Goal: Information Seeking & Learning: Learn about a topic

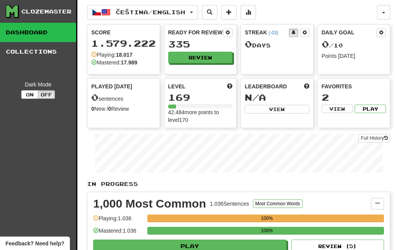
click at [185, 13] on span "Čeština / English" at bounding box center [151, 12] width 70 height 7
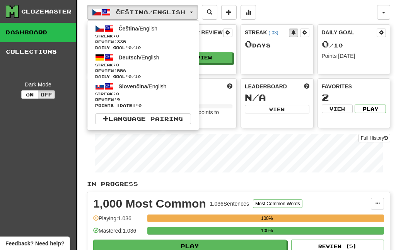
click at [238, 45] on div at bounding box center [198, 125] width 396 height 250
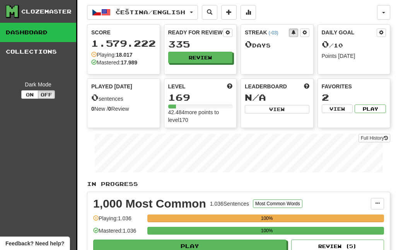
click at [217, 56] on button "Review" at bounding box center [200, 58] width 65 height 12
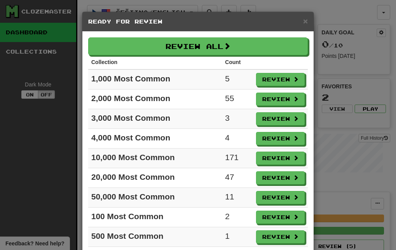
click at [250, 49] on button "Review All" at bounding box center [197, 46] width 219 height 18
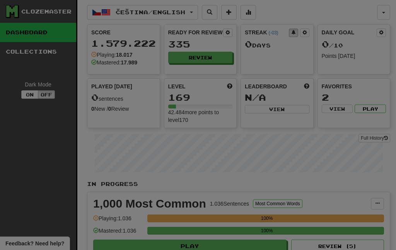
select select "***"
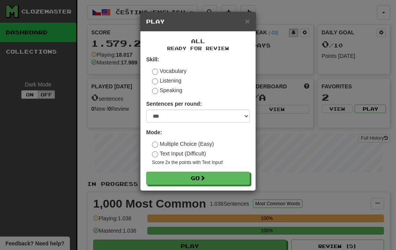
click at [205, 181] on span at bounding box center [202, 177] width 5 height 5
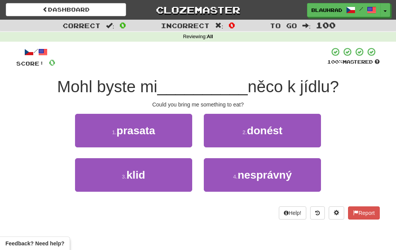
click at [262, 133] on span "donést" at bounding box center [265, 131] width 36 height 12
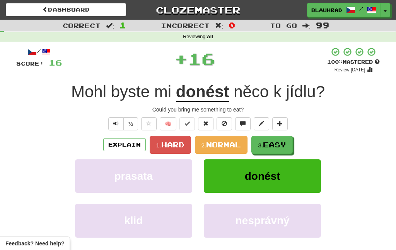
click at [269, 145] on span "Easy" at bounding box center [274, 145] width 23 height 9
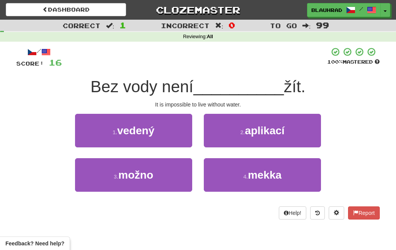
click at [158, 185] on button "3 . možno" at bounding box center [133, 175] width 117 height 34
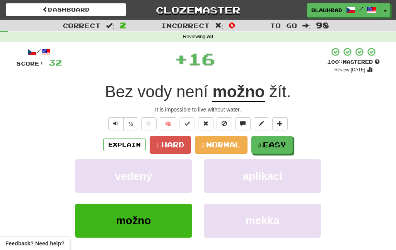
click at [273, 150] on button "3. Easy" at bounding box center [271, 145] width 41 height 18
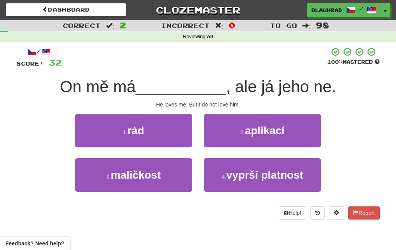
click at [164, 137] on button "1 . rád" at bounding box center [133, 131] width 117 height 34
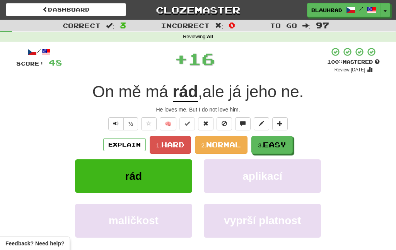
click at [271, 149] on button "3. Easy" at bounding box center [271, 145] width 41 height 18
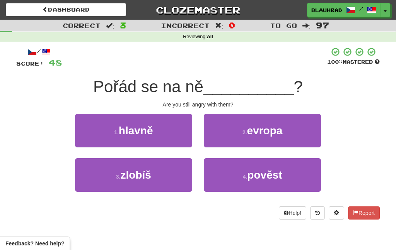
click at [170, 173] on button "3 . zlobíš" at bounding box center [133, 175] width 117 height 34
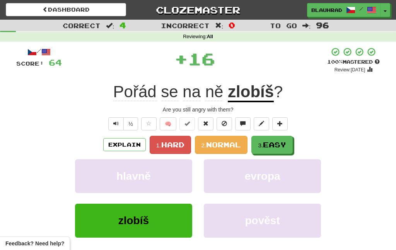
click at [268, 146] on span "Easy" at bounding box center [274, 145] width 23 height 9
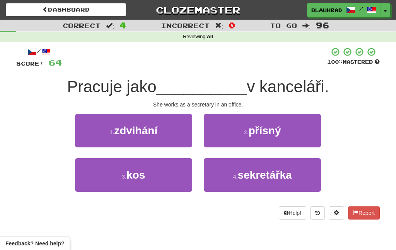
click at [269, 178] on span "sekretářka" at bounding box center [264, 175] width 54 height 12
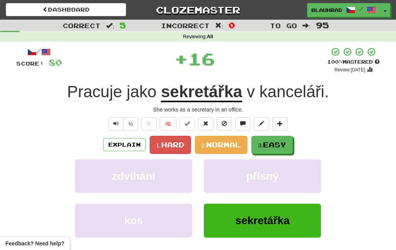
click at [268, 145] on span "Easy" at bounding box center [274, 145] width 23 height 9
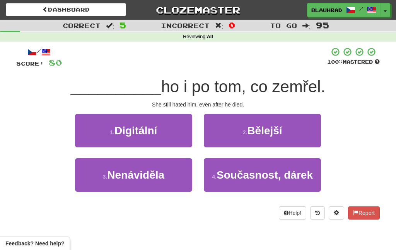
click at [173, 188] on button "3 . Nenáviděla" at bounding box center [133, 175] width 117 height 34
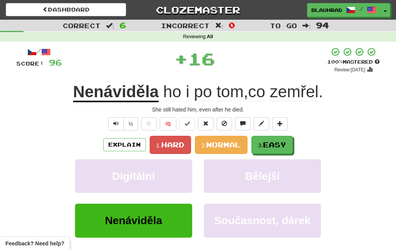
click at [274, 149] on button "3. Easy" at bounding box center [271, 145] width 41 height 18
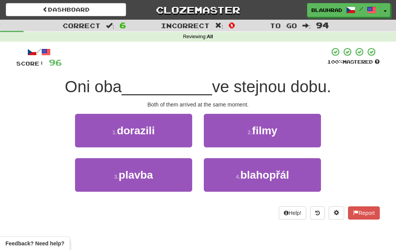
click at [162, 131] on button "1 . dorazili" at bounding box center [133, 131] width 117 height 34
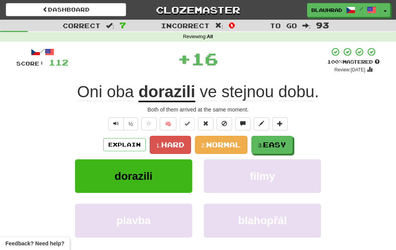
click at [265, 147] on span "Easy" at bounding box center [274, 145] width 23 height 9
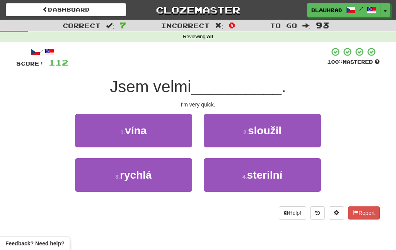
click at [170, 189] on button "3 . rychlá" at bounding box center [133, 175] width 117 height 34
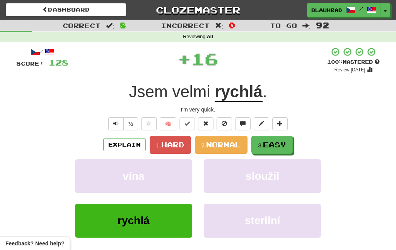
click at [274, 143] on span "Easy" at bounding box center [274, 145] width 23 height 9
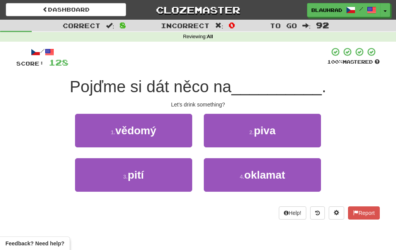
click at [165, 184] on button "3 . pití" at bounding box center [133, 175] width 117 height 34
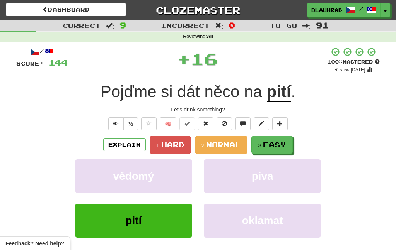
click at [274, 146] on span "Easy" at bounding box center [274, 145] width 23 height 9
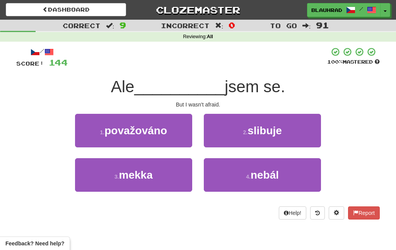
click at [246, 180] on small "4 ." at bounding box center [248, 177] width 5 height 6
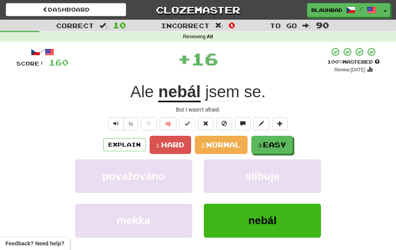
click at [271, 143] on span "Easy" at bounding box center [274, 145] width 23 height 9
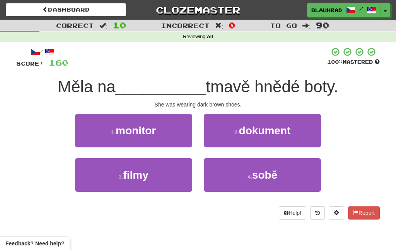
click at [253, 180] on span "sobě" at bounding box center [264, 175] width 25 height 12
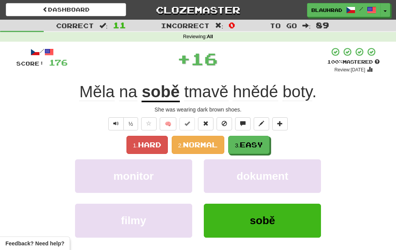
click at [255, 148] on span "Easy" at bounding box center [251, 145] width 23 height 9
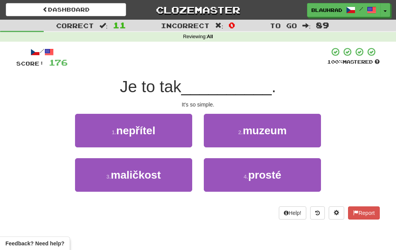
click at [268, 178] on span "prosté" at bounding box center [264, 175] width 33 height 12
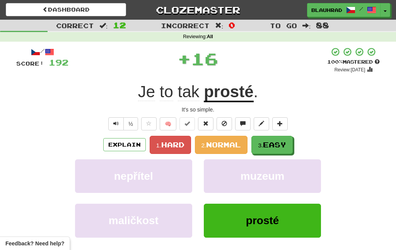
click at [278, 138] on button "3. Easy" at bounding box center [271, 145] width 41 height 18
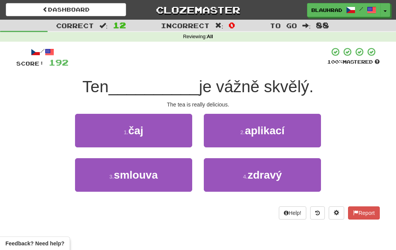
click at [179, 136] on button "1 . čaj" at bounding box center [133, 131] width 117 height 34
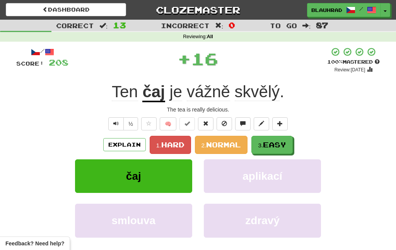
click at [273, 148] on span "Easy" at bounding box center [274, 145] width 23 height 9
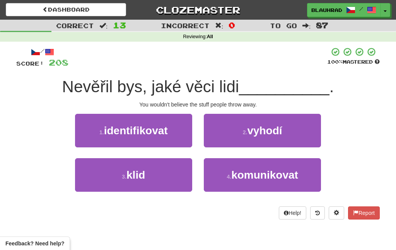
click at [261, 135] on span "vyhodí" at bounding box center [264, 131] width 35 height 12
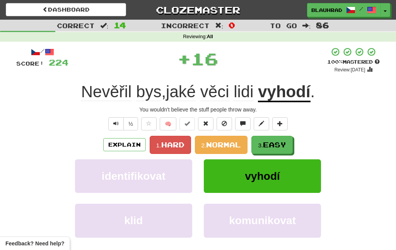
click at [270, 150] on button "3. Easy" at bounding box center [271, 145] width 41 height 18
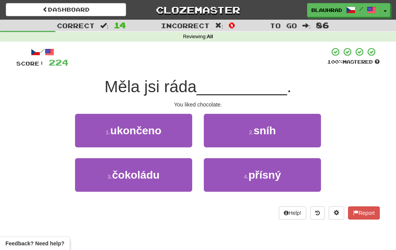
click at [170, 184] on button "3 . čokoládu" at bounding box center [133, 175] width 117 height 34
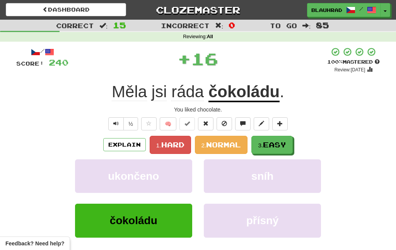
click at [263, 147] on small "3." at bounding box center [260, 145] width 5 height 7
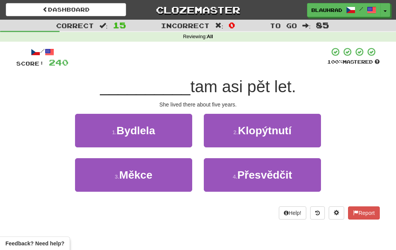
click at [180, 136] on button "1 . Bydlela" at bounding box center [133, 131] width 117 height 34
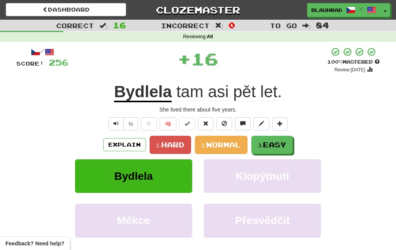
click at [273, 150] on button "3. Easy" at bounding box center [271, 145] width 41 height 18
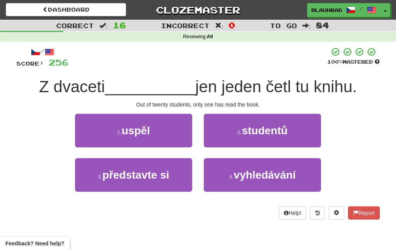
click at [287, 131] on span "studentů" at bounding box center [265, 131] width 46 height 12
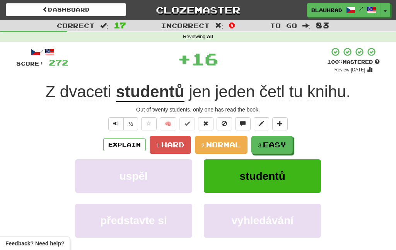
click at [281, 148] on span "Easy" at bounding box center [274, 145] width 23 height 9
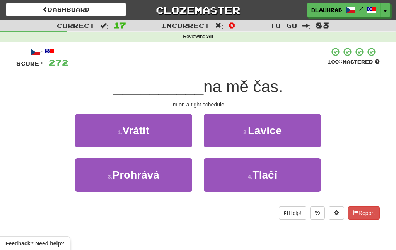
click at [243, 178] on button "4 . Tlačí" at bounding box center [262, 175] width 117 height 34
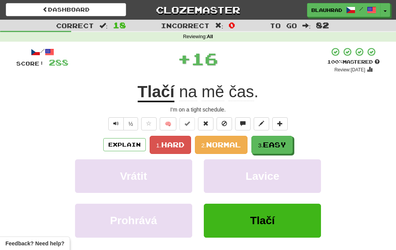
click at [272, 147] on span "Easy" at bounding box center [274, 145] width 23 height 9
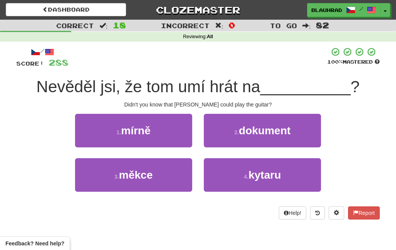
click at [264, 176] on span "kytaru" at bounding box center [264, 175] width 32 height 12
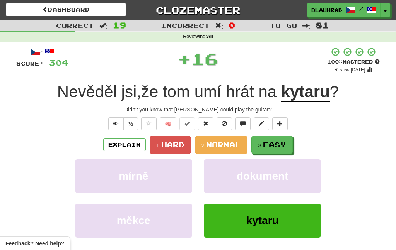
click at [277, 136] on button "3. Easy" at bounding box center [271, 145] width 41 height 18
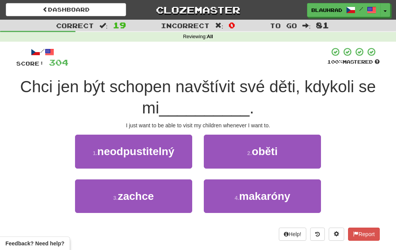
click at [175, 196] on button "3 . zachce" at bounding box center [133, 197] width 117 height 34
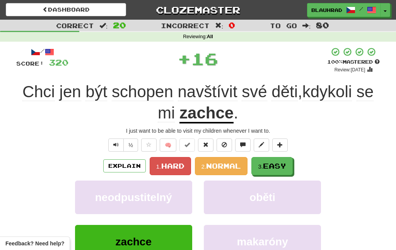
click at [272, 166] on span "Easy" at bounding box center [274, 166] width 23 height 9
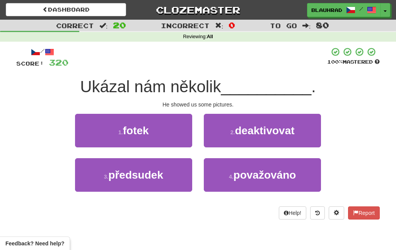
click at [180, 136] on button "1 . fotek" at bounding box center [133, 131] width 117 height 34
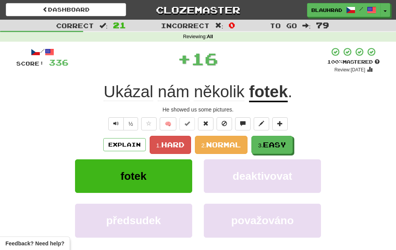
click at [265, 148] on span "Easy" at bounding box center [274, 145] width 23 height 9
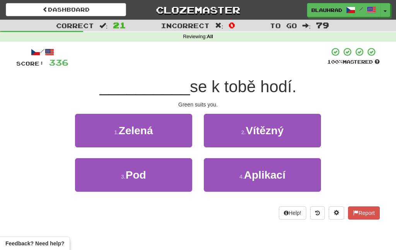
click at [175, 138] on button "1 . Zelená" at bounding box center [133, 131] width 117 height 34
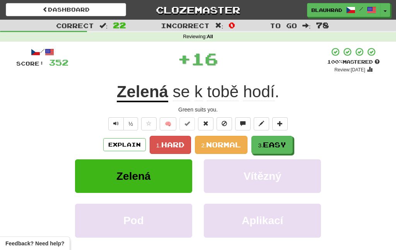
click at [275, 145] on span "Easy" at bounding box center [274, 145] width 23 height 9
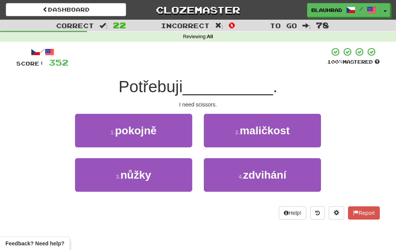
click at [175, 177] on button "3 . nůžky" at bounding box center [133, 175] width 117 height 34
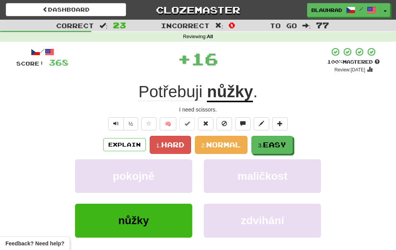
click at [272, 145] on span "Easy" at bounding box center [274, 145] width 23 height 9
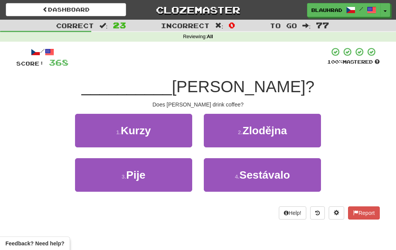
click at [170, 183] on button "3 . Pije" at bounding box center [133, 175] width 117 height 34
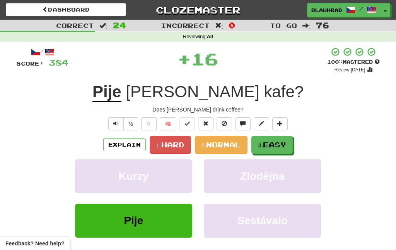
click at [263, 147] on small "3." at bounding box center [260, 145] width 5 height 7
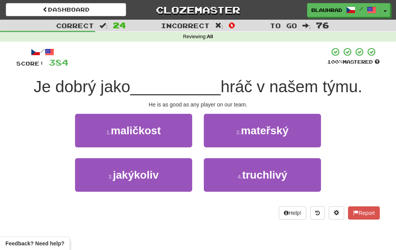
click at [165, 183] on button "3 . jakýkoliv" at bounding box center [133, 175] width 117 height 34
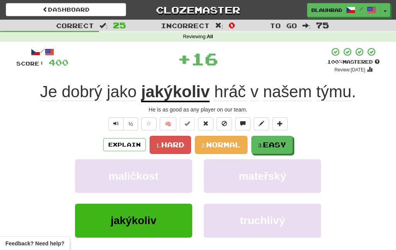
click at [279, 145] on span "Easy" at bounding box center [274, 145] width 23 height 9
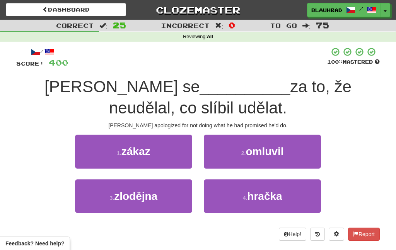
click at [270, 167] on button "2 . omluvil" at bounding box center [262, 152] width 117 height 34
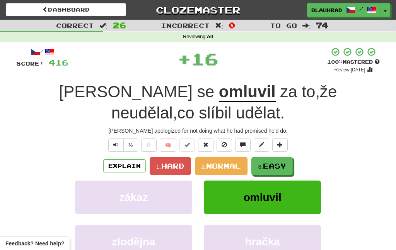
click at [276, 162] on span "Easy" at bounding box center [274, 166] width 23 height 9
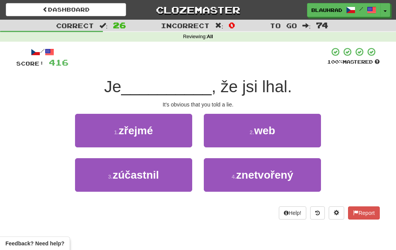
click at [178, 134] on button "1 . zřejmé" at bounding box center [133, 131] width 117 height 34
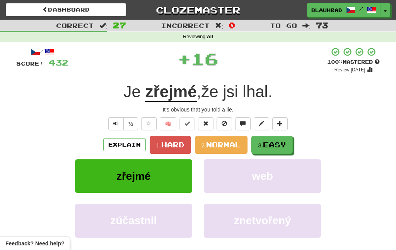
click at [263, 146] on small "3." at bounding box center [260, 145] width 5 height 7
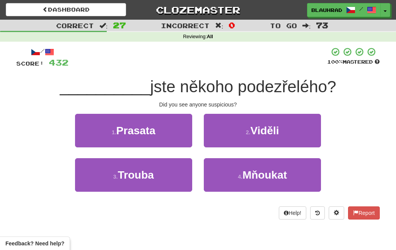
click at [254, 131] on span "Viděli" at bounding box center [264, 131] width 29 height 12
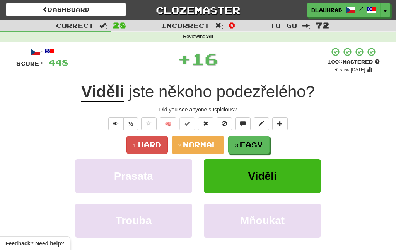
click at [259, 146] on span "Easy" at bounding box center [251, 145] width 23 height 9
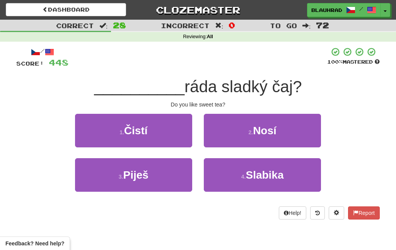
click at [167, 179] on button "3 . Piješ" at bounding box center [133, 175] width 117 height 34
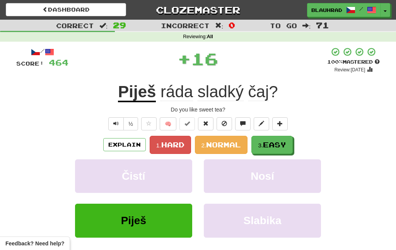
click at [267, 145] on span "Easy" at bounding box center [274, 145] width 23 height 9
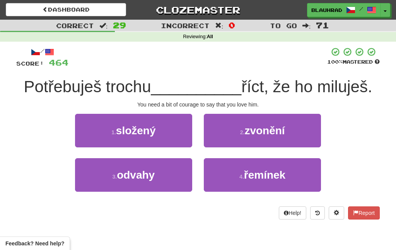
click at [160, 189] on button "3 . odvahy" at bounding box center [133, 175] width 117 height 34
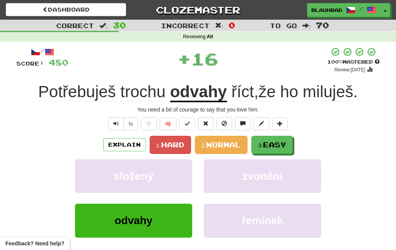
click at [282, 145] on span "Easy" at bounding box center [274, 145] width 23 height 9
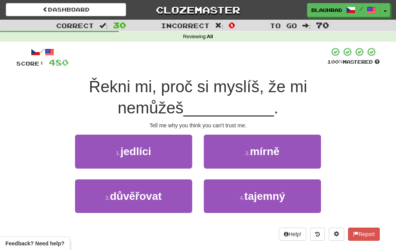
click at [167, 196] on button "3 . důvěřovat" at bounding box center [133, 197] width 117 height 34
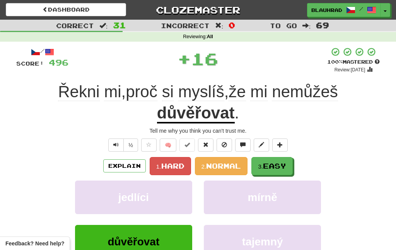
click at [269, 169] on span "Easy" at bounding box center [274, 166] width 23 height 9
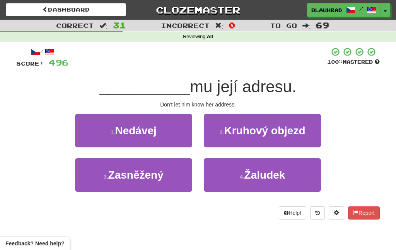
click at [173, 144] on button "1 . Nedávej" at bounding box center [133, 131] width 117 height 34
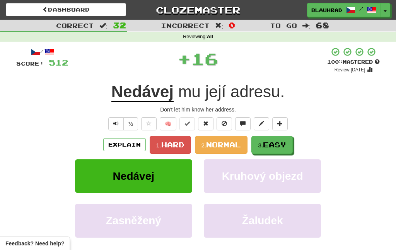
click at [274, 147] on span "Easy" at bounding box center [274, 145] width 23 height 9
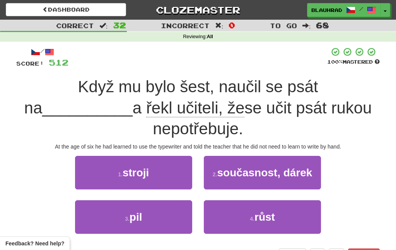
click at [164, 164] on button "1 . stroji" at bounding box center [133, 173] width 117 height 34
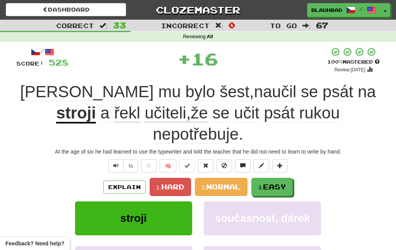
click at [285, 178] on button "3. Easy" at bounding box center [271, 187] width 41 height 18
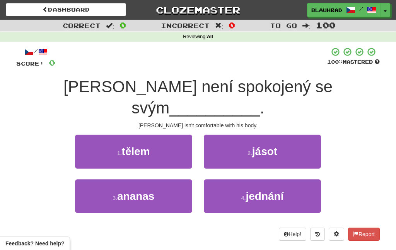
click at [159, 135] on button "1 . tělem" at bounding box center [133, 152] width 117 height 34
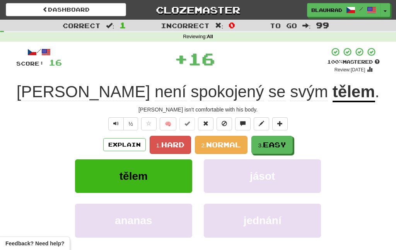
click at [259, 151] on button "3. Easy" at bounding box center [271, 145] width 41 height 18
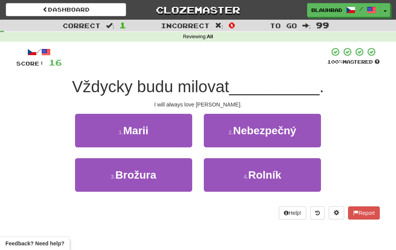
click at [118, 143] on button "1 . Marii" at bounding box center [133, 131] width 117 height 34
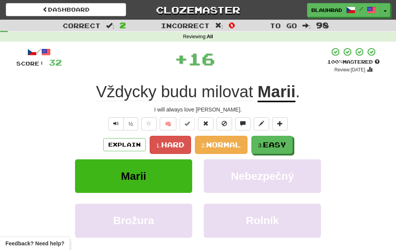
click at [265, 146] on span "Easy" at bounding box center [274, 145] width 23 height 9
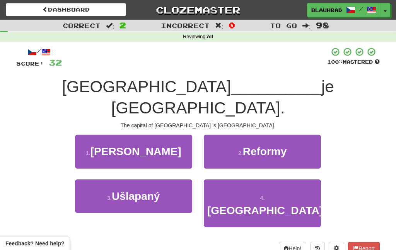
click at [239, 180] on button "4 . Itálie" at bounding box center [262, 204] width 117 height 48
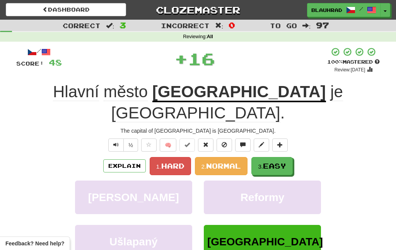
click at [272, 157] on button "3. Easy" at bounding box center [271, 166] width 41 height 18
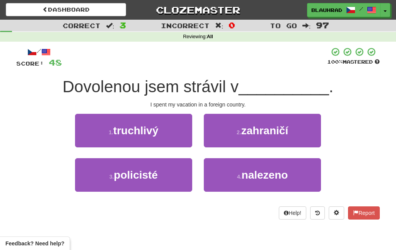
click at [250, 130] on span "zahraničí" at bounding box center [264, 131] width 47 height 12
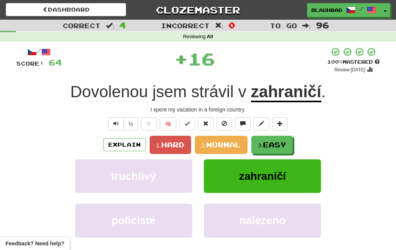
click at [269, 145] on span "Easy" at bounding box center [274, 145] width 23 height 9
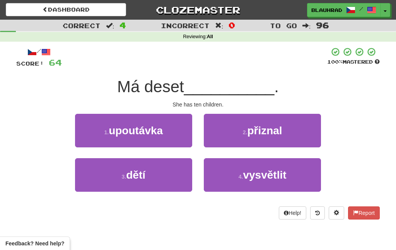
click at [172, 185] on button "3 . dětí" at bounding box center [133, 175] width 117 height 34
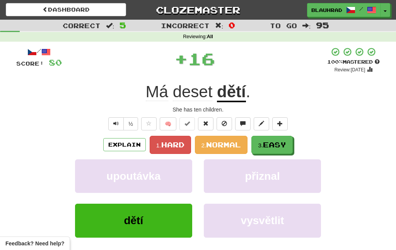
click at [269, 143] on span "Easy" at bounding box center [274, 145] width 23 height 9
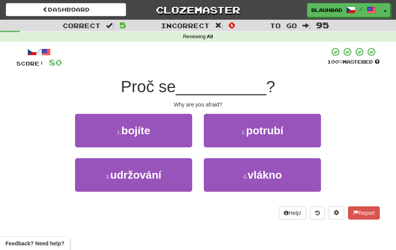
click at [172, 137] on button "1 . bojíte" at bounding box center [133, 131] width 117 height 34
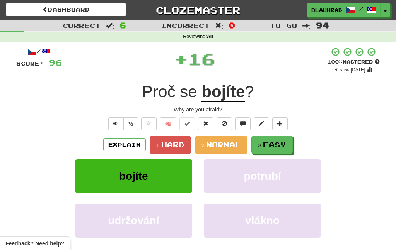
click at [271, 147] on span "Easy" at bounding box center [274, 145] width 23 height 9
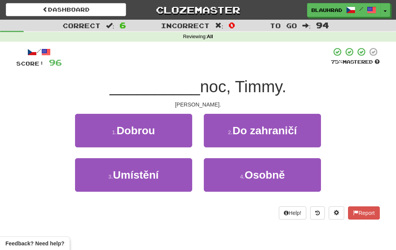
click at [170, 133] on button "1 . Dobrou" at bounding box center [133, 131] width 117 height 34
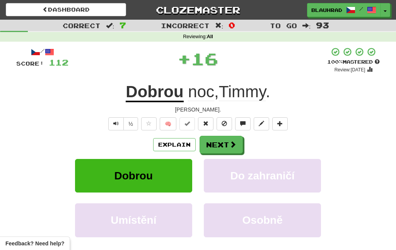
click at [229, 149] on button "Next" at bounding box center [220, 145] width 43 height 18
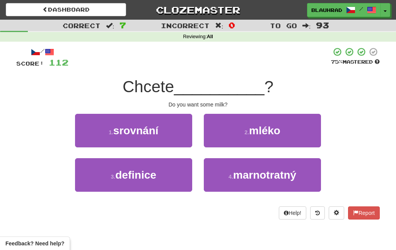
click at [255, 141] on button "2 . mléko" at bounding box center [262, 131] width 117 height 34
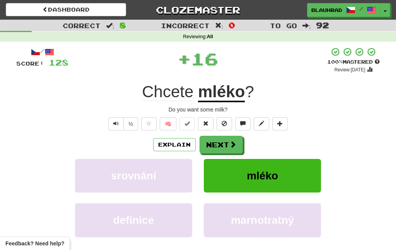
click at [233, 148] on span at bounding box center [232, 144] width 7 height 7
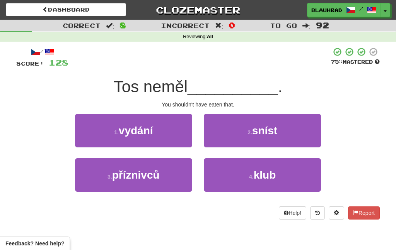
click at [286, 128] on button "2 . sníst" at bounding box center [262, 131] width 117 height 34
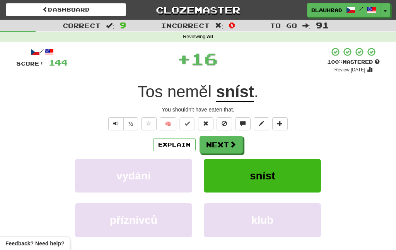
click at [231, 143] on span at bounding box center [232, 144] width 7 height 7
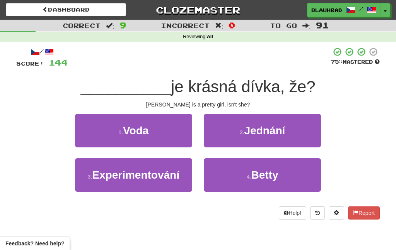
click at [246, 180] on button "4 . Betty" at bounding box center [262, 175] width 117 height 34
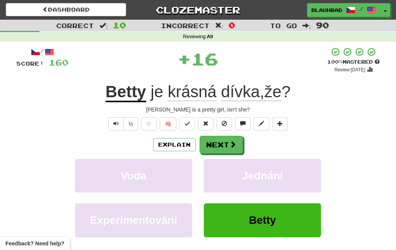
click at [236, 143] on span at bounding box center [232, 144] width 7 height 7
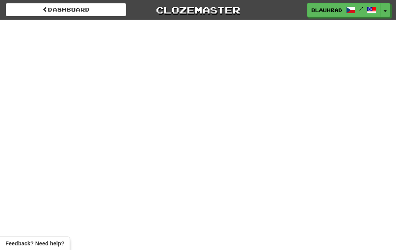
click at [98, 9] on link "Dashboard" at bounding box center [66, 9] width 120 height 13
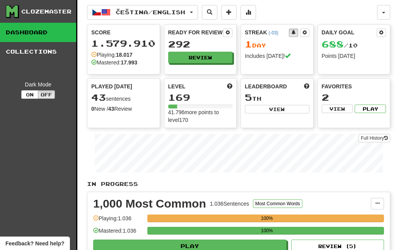
click at [211, 58] on button "Review" at bounding box center [200, 58] width 65 height 12
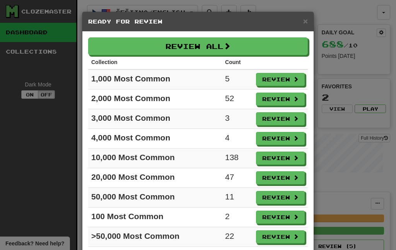
click at [234, 47] on button "Review All" at bounding box center [197, 46] width 219 height 18
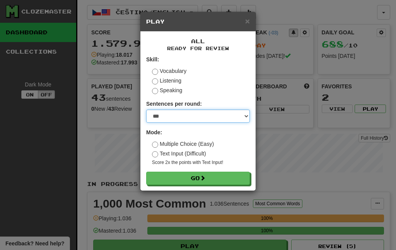
click at [224, 110] on select "* ** ** ** ** ** *** ********" at bounding box center [198, 116] width 104 height 13
select select "**"
click at [223, 178] on button "Go" at bounding box center [198, 178] width 104 height 13
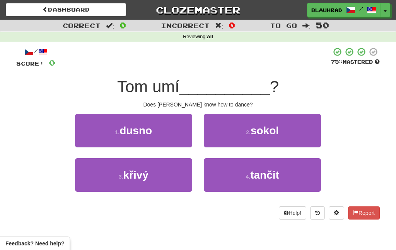
click at [251, 178] on span "tančit" at bounding box center [264, 175] width 29 height 12
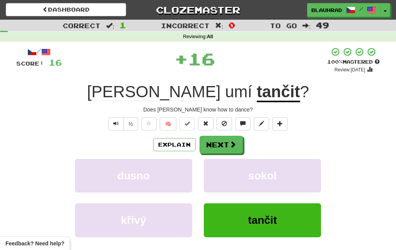
click at [231, 144] on span at bounding box center [232, 144] width 7 height 7
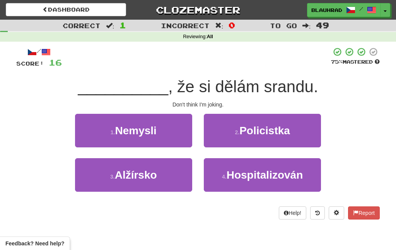
click at [165, 139] on button "1 . Nemysli" at bounding box center [133, 131] width 117 height 34
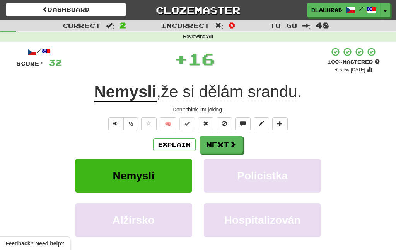
click at [232, 148] on span at bounding box center [232, 144] width 7 height 7
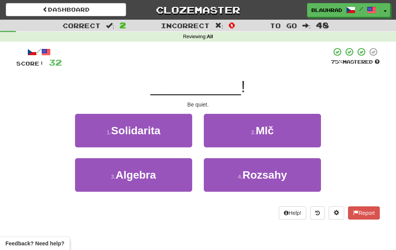
click at [262, 134] on span "Mlč" at bounding box center [264, 131] width 18 height 12
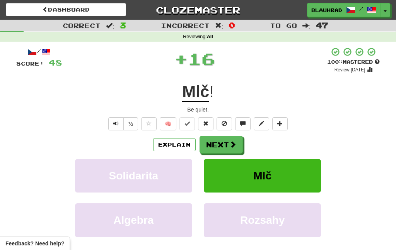
click at [233, 140] on button "Next" at bounding box center [220, 145] width 43 height 18
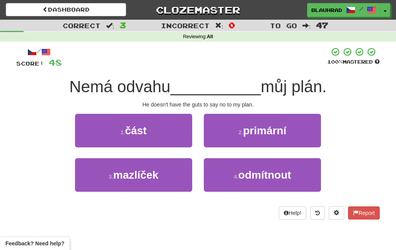
click at [242, 185] on button "4 . odmítnout" at bounding box center [262, 175] width 117 height 34
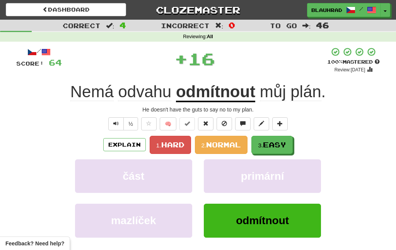
click at [269, 144] on span "Easy" at bounding box center [274, 145] width 23 height 9
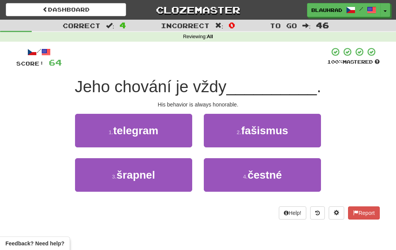
click at [242, 183] on button "4 . čestné" at bounding box center [262, 175] width 117 height 34
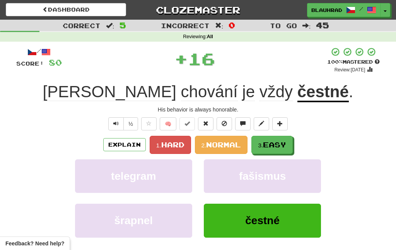
click at [274, 147] on span "Easy" at bounding box center [274, 145] width 23 height 9
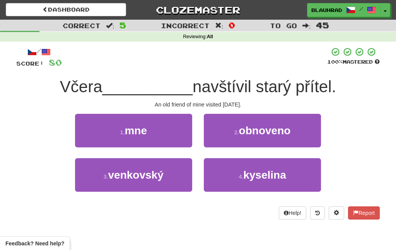
click at [176, 116] on button "1 . mne" at bounding box center [133, 131] width 117 height 34
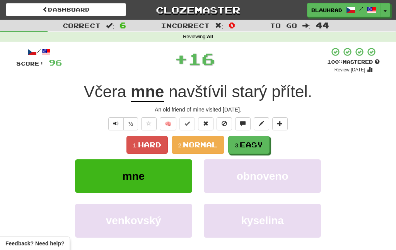
click at [260, 141] on span "Easy" at bounding box center [251, 145] width 23 height 9
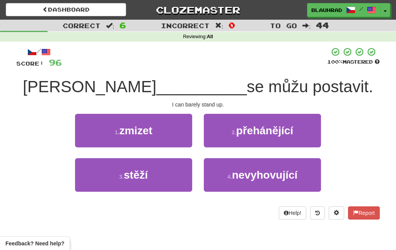
click at [167, 184] on button "3 . stěží" at bounding box center [133, 175] width 117 height 34
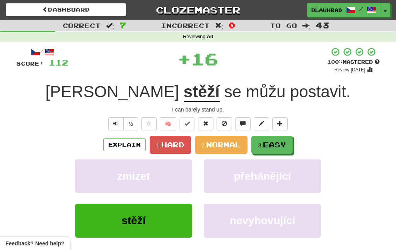
click at [271, 142] on span "Easy" at bounding box center [274, 145] width 23 height 9
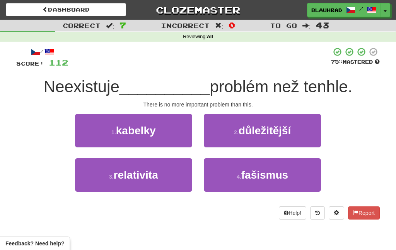
click at [260, 134] on span "důležitější" at bounding box center [264, 131] width 52 height 12
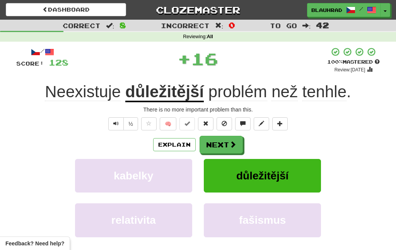
click at [228, 143] on button "Next" at bounding box center [220, 145] width 43 height 18
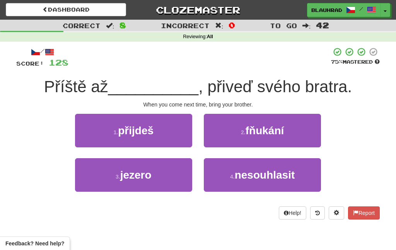
click at [179, 132] on button "1 . přijdeš" at bounding box center [133, 131] width 117 height 34
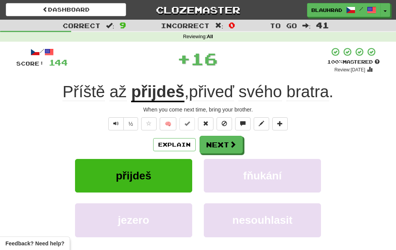
click at [235, 145] on span at bounding box center [232, 144] width 7 height 7
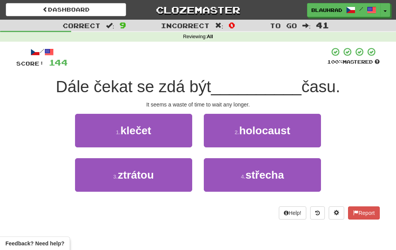
click at [169, 183] on button "3 . ztrátou" at bounding box center [133, 175] width 117 height 34
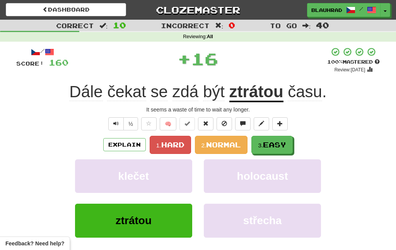
click at [263, 143] on small "3." at bounding box center [260, 145] width 5 height 7
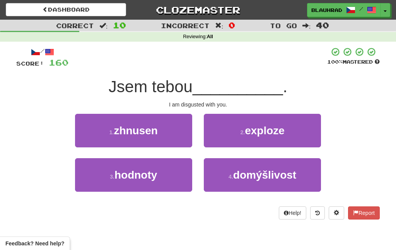
click at [179, 134] on button "1 . zhnusen" at bounding box center [133, 131] width 117 height 34
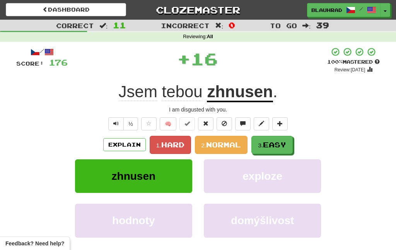
click at [253, 141] on button "3. Easy" at bounding box center [271, 145] width 41 height 18
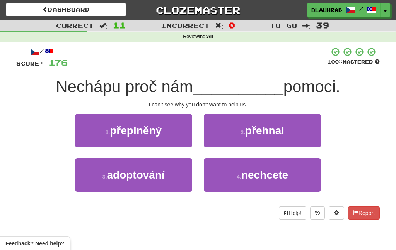
click at [229, 185] on button "4 . nechcete" at bounding box center [262, 175] width 117 height 34
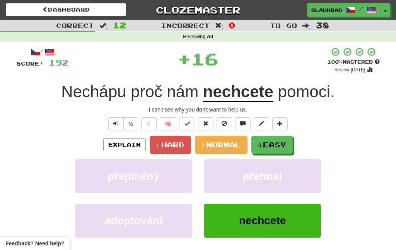
click at [274, 148] on span "Easy" at bounding box center [274, 145] width 23 height 9
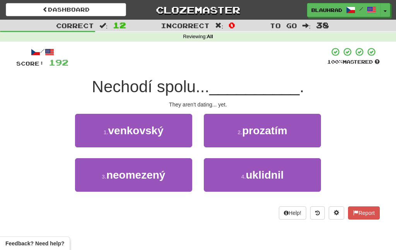
click at [259, 139] on button "2 . prozatím" at bounding box center [262, 131] width 117 height 34
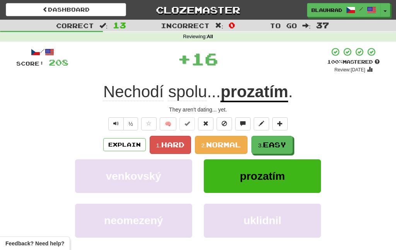
click at [271, 149] on button "3. Easy" at bounding box center [271, 145] width 41 height 18
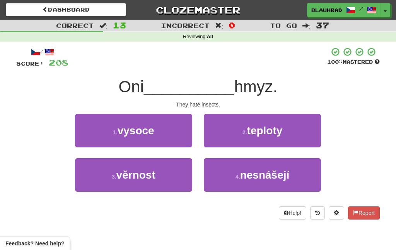
click at [247, 180] on span "nesnášejí" at bounding box center [264, 175] width 49 height 12
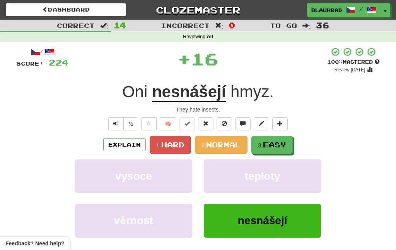
click at [269, 144] on span "Easy" at bounding box center [274, 145] width 23 height 9
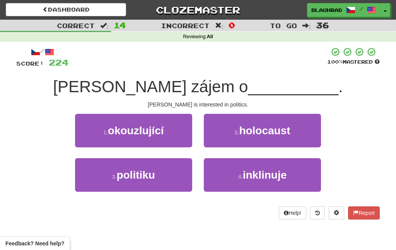
click at [170, 183] on button "3 . politiku" at bounding box center [133, 175] width 117 height 34
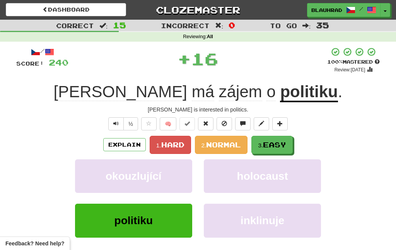
click at [275, 145] on span "Easy" at bounding box center [274, 145] width 23 height 9
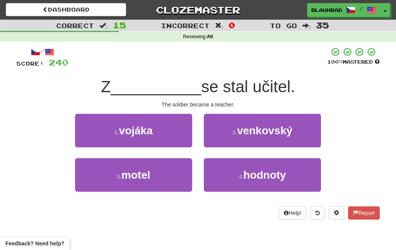
click at [179, 134] on button "1 . vojáka" at bounding box center [133, 131] width 117 height 34
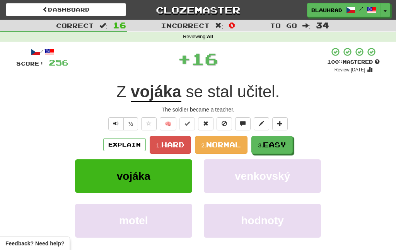
click at [270, 145] on span "Easy" at bounding box center [274, 145] width 23 height 9
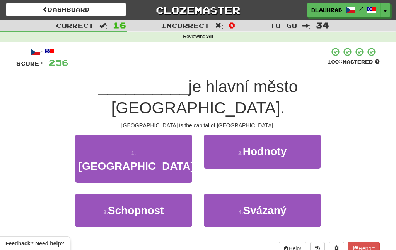
click at [179, 135] on button "1 . Moskva" at bounding box center [133, 159] width 117 height 48
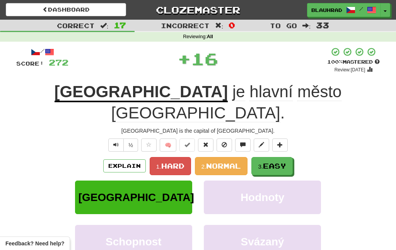
click at [269, 162] on span "Easy" at bounding box center [274, 166] width 23 height 9
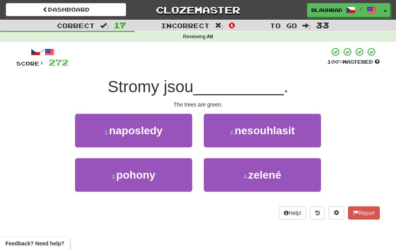
click at [236, 186] on button "4 . zelené" at bounding box center [262, 175] width 117 height 34
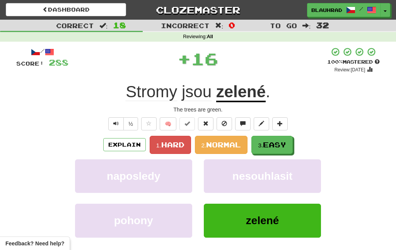
click at [263, 139] on button "3. Easy" at bounding box center [271, 145] width 41 height 18
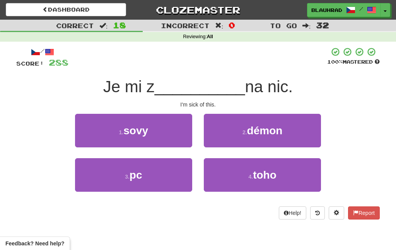
click at [235, 182] on button "4 . toho" at bounding box center [262, 175] width 117 height 34
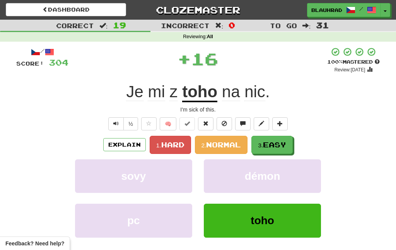
click at [276, 146] on span "Easy" at bounding box center [274, 145] width 23 height 9
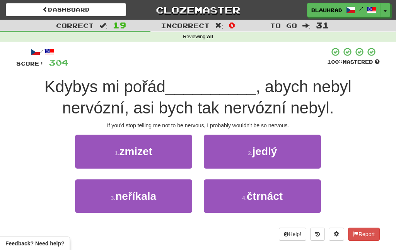
click at [164, 199] on button "3 . neříkala" at bounding box center [133, 197] width 117 height 34
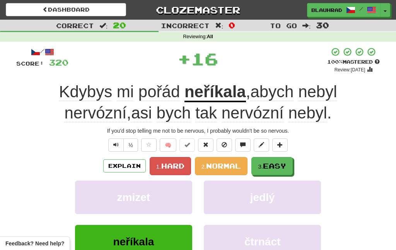
click at [274, 167] on span "Easy" at bounding box center [274, 166] width 23 height 9
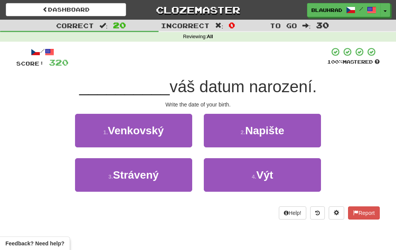
click at [261, 130] on span "Napište" at bounding box center [264, 131] width 39 height 12
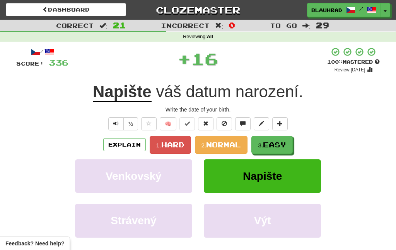
click at [277, 146] on span "Easy" at bounding box center [274, 145] width 23 height 9
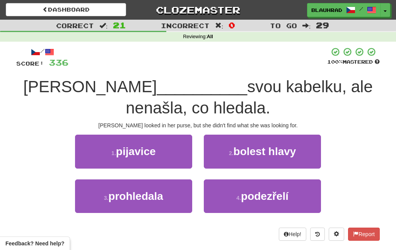
click at [168, 194] on button "3 . prohledala" at bounding box center [133, 197] width 117 height 34
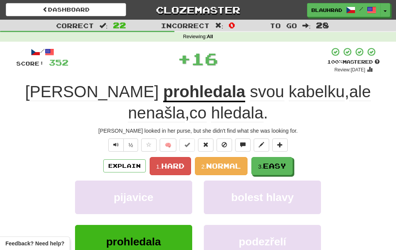
click at [267, 165] on span "Easy" at bounding box center [274, 166] width 23 height 9
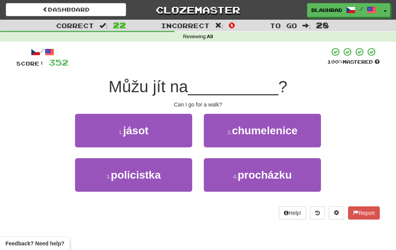
click at [236, 190] on button "4 . procházku" at bounding box center [262, 175] width 117 height 34
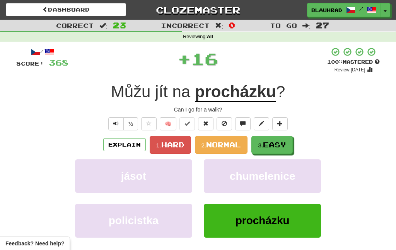
click at [270, 145] on span "Easy" at bounding box center [274, 145] width 23 height 9
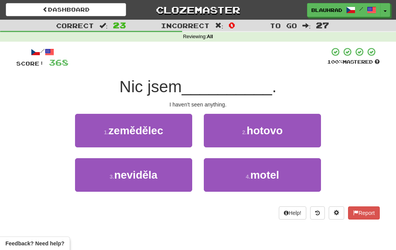
click at [176, 185] on button "3 . neviděla" at bounding box center [133, 175] width 117 height 34
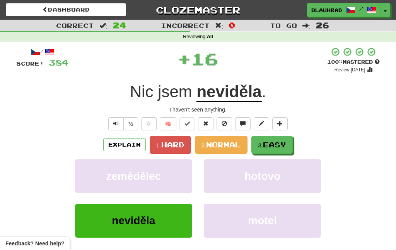
click at [273, 141] on span "Easy" at bounding box center [274, 145] width 23 height 9
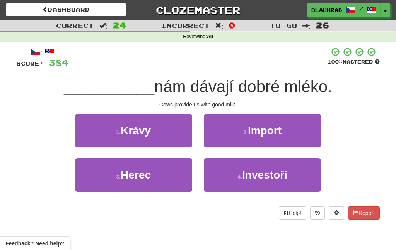
click at [191, 123] on button "1 . Krávy" at bounding box center [133, 131] width 117 height 34
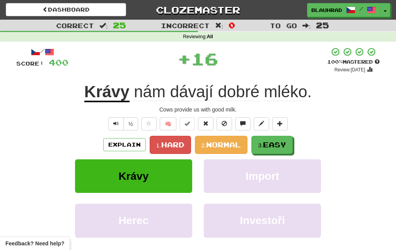
click at [274, 142] on span "Easy" at bounding box center [274, 145] width 23 height 9
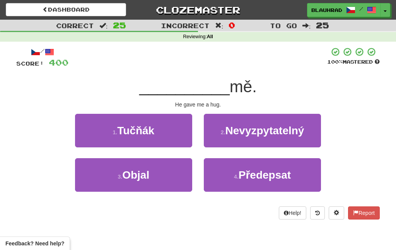
click at [169, 177] on button "3 . Objal" at bounding box center [133, 175] width 117 height 34
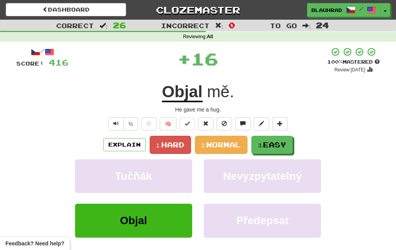
click at [265, 143] on span "Easy" at bounding box center [274, 145] width 23 height 9
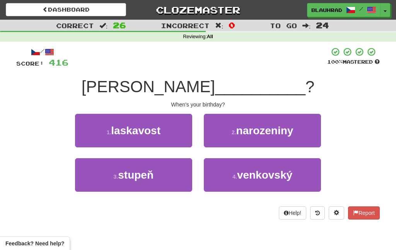
click at [249, 138] on button "2 . narozeniny" at bounding box center [262, 131] width 117 height 34
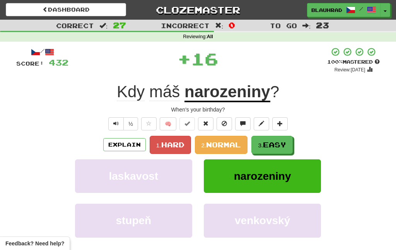
click at [265, 145] on span "Easy" at bounding box center [274, 145] width 23 height 9
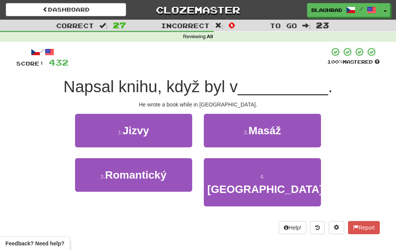
click at [238, 190] on button "4 . Číně" at bounding box center [262, 182] width 117 height 48
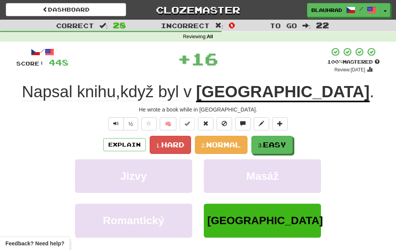
click at [269, 143] on span "Easy" at bounding box center [274, 145] width 23 height 9
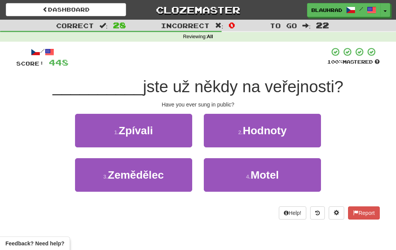
click at [176, 143] on button "1 . Zpívali" at bounding box center [133, 131] width 117 height 34
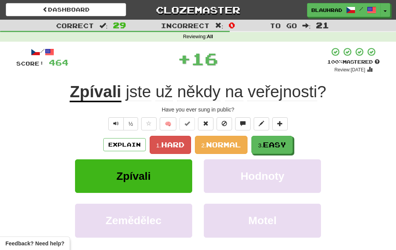
click at [281, 143] on span "Easy" at bounding box center [274, 145] width 23 height 9
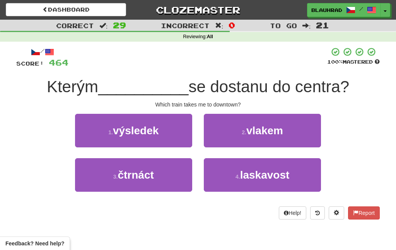
click at [232, 184] on button "4 . laskavost" at bounding box center [262, 175] width 117 height 34
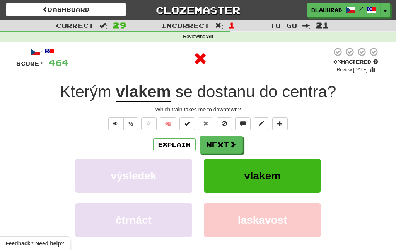
click at [232, 142] on span at bounding box center [232, 144] width 7 height 7
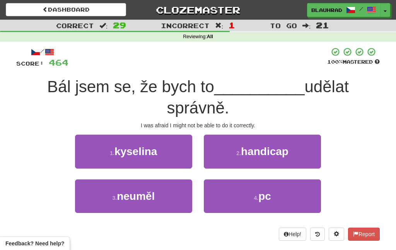
click at [166, 201] on button "3 . neuměl" at bounding box center [133, 197] width 117 height 34
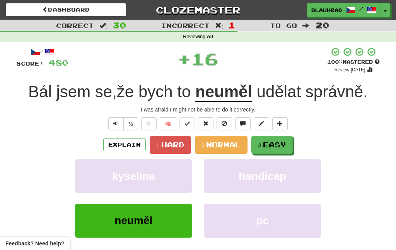
click at [286, 141] on span "Easy" at bounding box center [274, 145] width 23 height 9
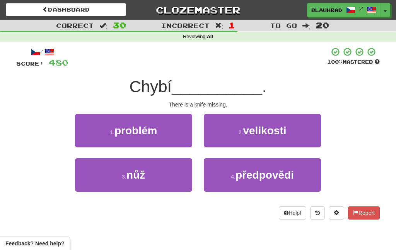
click at [173, 185] on button "3 . nůž" at bounding box center [133, 175] width 117 height 34
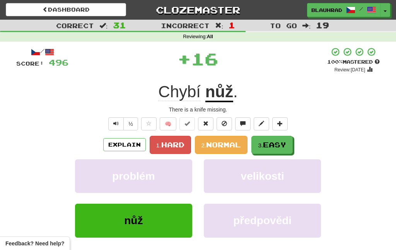
click at [266, 146] on span "Easy" at bounding box center [274, 145] width 23 height 9
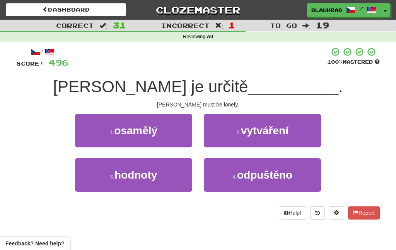
click at [184, 139] on button "1 . osamělý" at bounding box center [133, 131] width 117 height 34
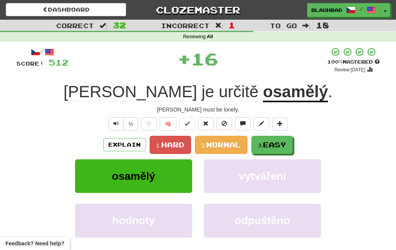
click at [269, 148] on span "Easy" at bounding box center [274, 145] width 23 height 9
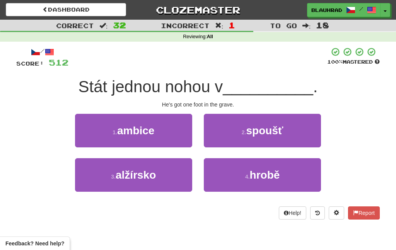
click at [232, 187] on button "4 . hrobě" at bounding box center [262, 175] width 117 height 34
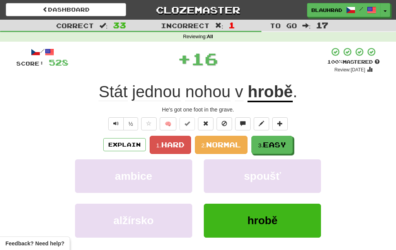
click at [275, 145] on span "Easy" at bounding box center [274, 145] width 23 height 9
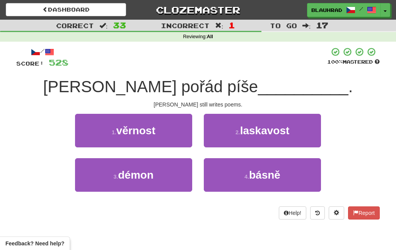
click at [232, 190] on button "4 . básně" at bounding box center [262, 175] width 117 height 34
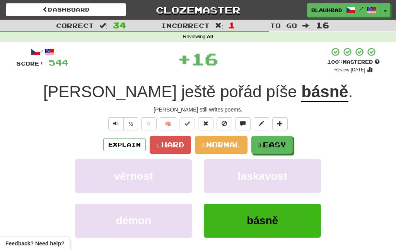
click at [266, 146] on span "Easy" at bounding box center [274, 145] width 23 height 9
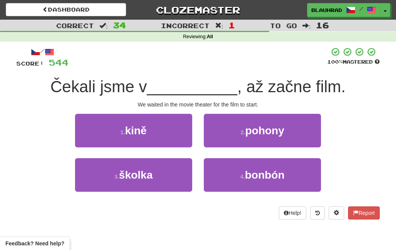
click at [173, 139] on button "1 . kině" at bounding box center [133, 131] width 117 height 34
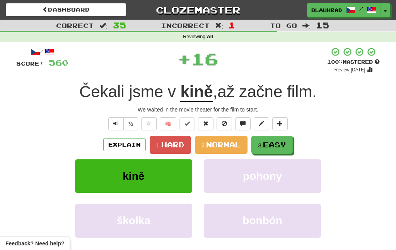
click at [265, 145] on span "Easy" at bounding box center [274, 145] width 23 height 9
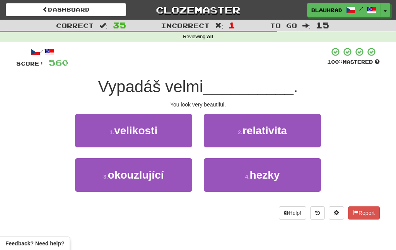
click at [167, 185] on button "3 . okouzlující" at bounding box center [133, 175] width 117 height 34
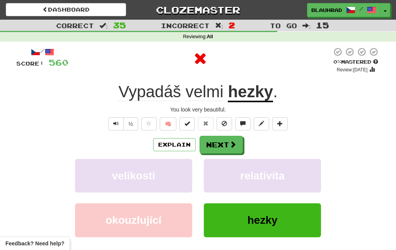
click at [226, 141] on button "Next" at bounding box center [220, 145] width 43 height 18
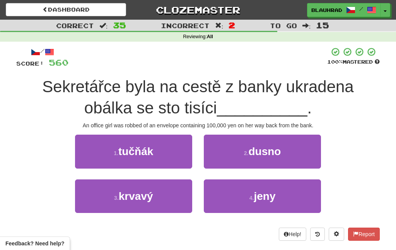
click at [240, 202] on button "4 . jeny" at bounding box center [262, 197] width 117 height 34
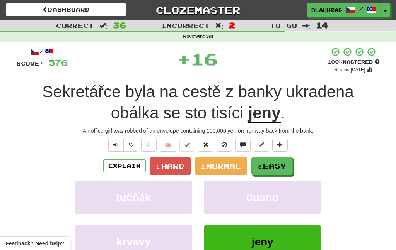
click at [272, 168] on span "Easy" at bounding box center [274, 166] width 23 height 9
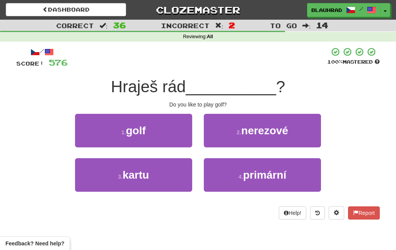
click at [170, 138] on button "1 . golf" at bounding box center [133, 131] width 117 height 34
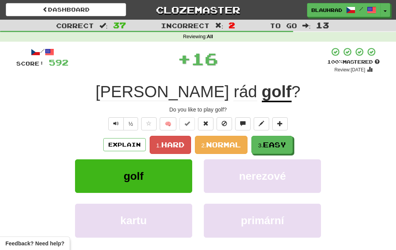
click at [264, 149] on button "3. Easy" at bounding box center [271, 145] width 41 height 18
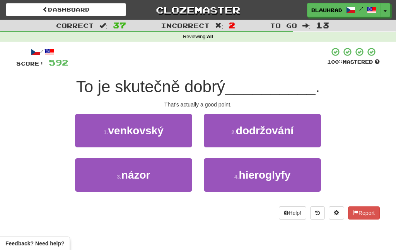
click at [174, 182] on button "3 . názor" at bounding box center [133, 175] width 117 height 34
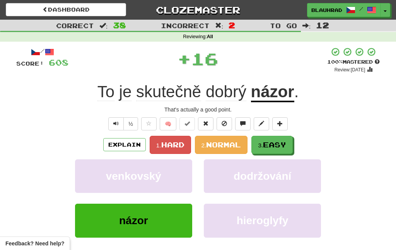
click at [267, 148] on span "Easy" at bounding box center [274, 145] width 23 height 9
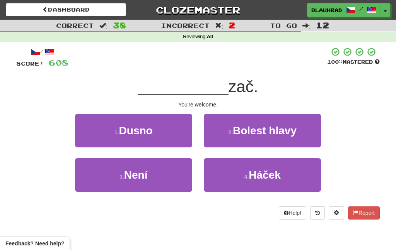
click at [175, 176] on button "3 . Není" at bounding box center [133, 175] width 117 height 34
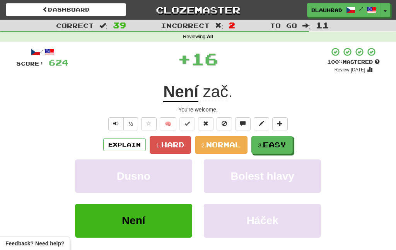
click at [280, 145] on span "Easy" at bounding box center [274, 145] width 23 height 9
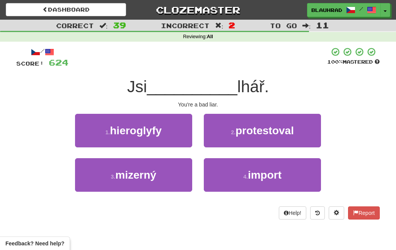
click at [170, 176] on button "3 . mizerný" at bounding box center [133, 175] width 117 height 34
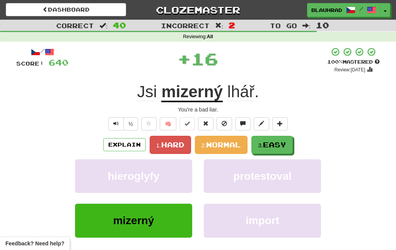
click at [270, 139] on button "3. Easy" at bounding box center [271, 145] width 41 height 18
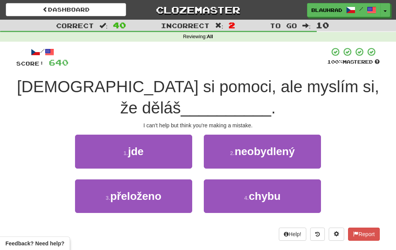
click at [233, 203] on button "4 . chybu" at bounding box center [262, 197] width 117 height 34
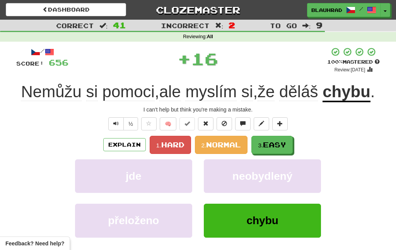
click at [278, 142] on span "Easy" at bounding box center [274, 145] width 23 height 9
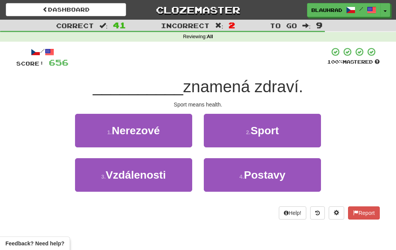
click at [266, 132] on span "Sport" at bounding box center [264, 131] width 28 height 12
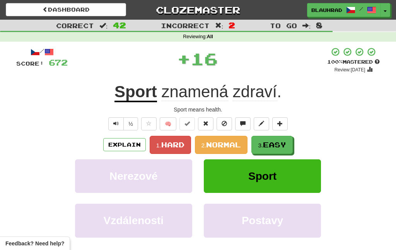
click at [269, 150] on button "3. Easy" at bounding box center [271, 145] width 41 height 18
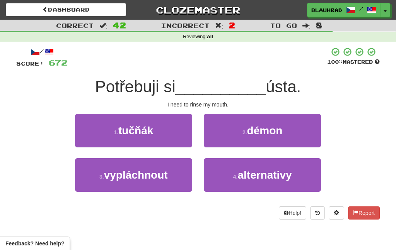
click at [168, 184] on button "3 . vypláchnout" at bounding box center [133, 175] width 117 height 34
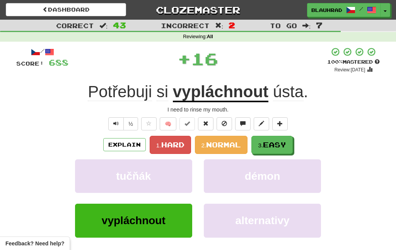
click at [269, 147] on span "Easy" at bounding box center [274, 145] width 23 height 9
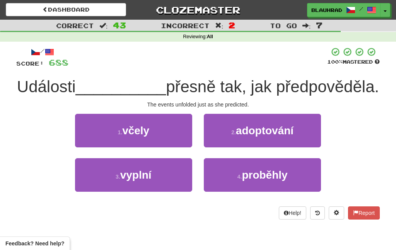
click at [165, 192] on button "3 . vyplní" at bounding box center [133, 175] width 117 height 34
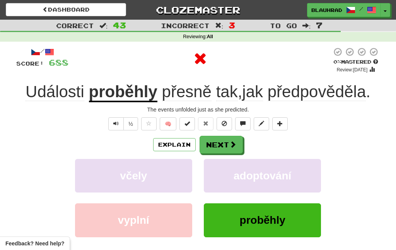
click at [218, 148] on button "Next" at bounding box center [220, 145] width 43 height 18
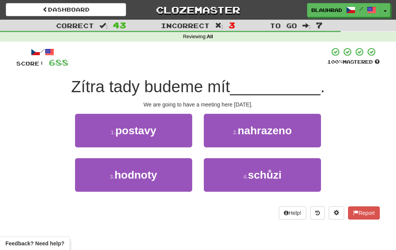
click at [240, 187] on button "4 . schůzi" at bounding box center [262, 175] width 117 height 34
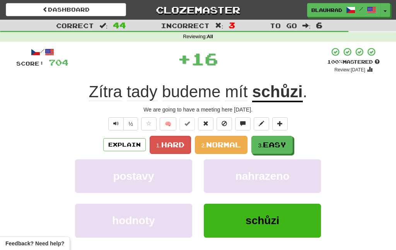
click at [272, 149] on span "Easy" at bounding box center [274, 145] width 23 height 9
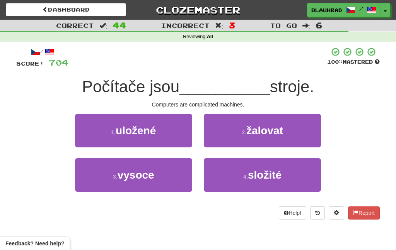
click at [177, 136] on button "1 . uložené" at bounding box center [133, 131] width 117 height 34
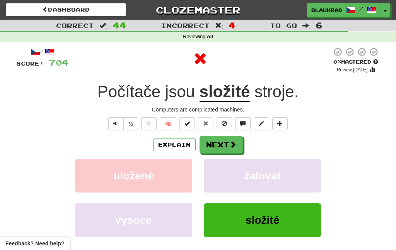
click at [237, 145] on button "Next" at bounding box center [220, 145] width 43 height 18
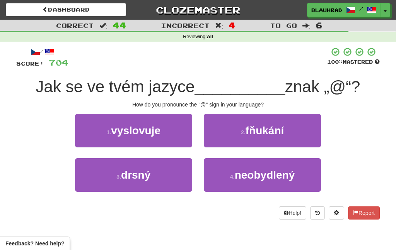
click at [177, 131] on button "1 . vyslovuje" at bounding box center [133, 131] width 117 height 34
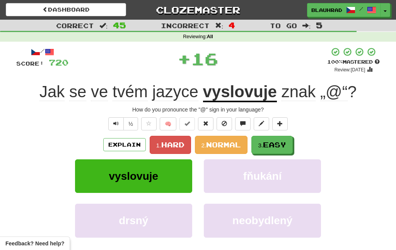
click at [273, 145] on span "Easy" at bounding box center [274, 145] width 23 height 9
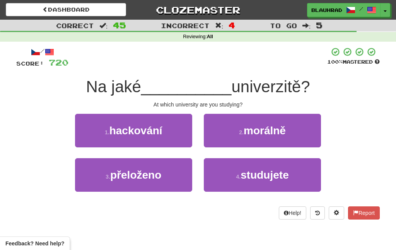
click at [237, 183] on button "4 . studujete" at bounding box center [262, 175] width 117 height 34
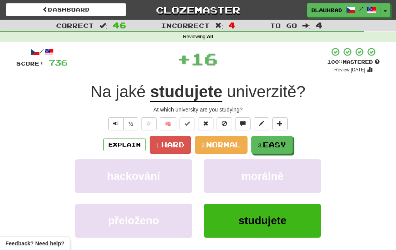
click at [275, 151] on button "3. Easy" at bounding box center [271, 145] width 41 height 18
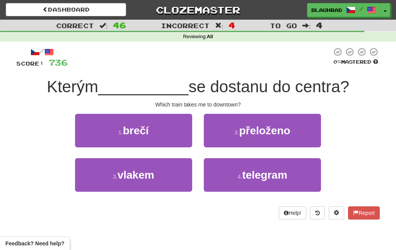
click at [168, 179] on button "3 . vlakem" at bounding box center [133, 175] width 117 height 34
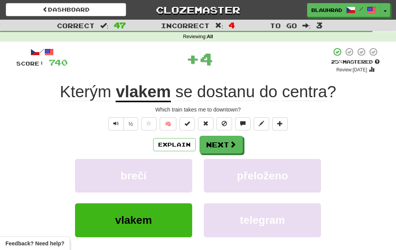
click at [242, 142] on button "Next" at bounding box center [220, 145] width 43 height 18
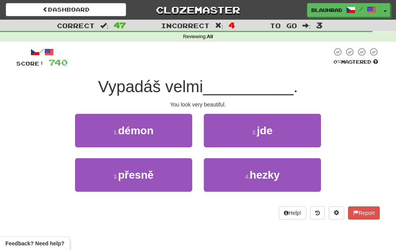
click at [237, 184] on button "4 . hezky" at bounding box center [262, 175] width 117 height 34
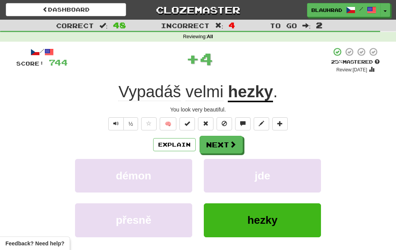
click at [229, 150] on button "Next" at bounding box center [220, 145] width 43 height 18
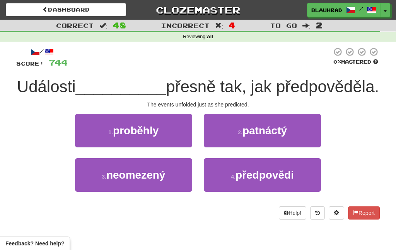
click at [178, 147] on button "1 . proběhly" at bounding box center [133, 131] width 117 height 34
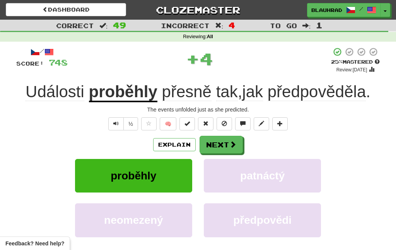
click at [232, 143] on span at bounding box center [232, 144] width 7 height 7
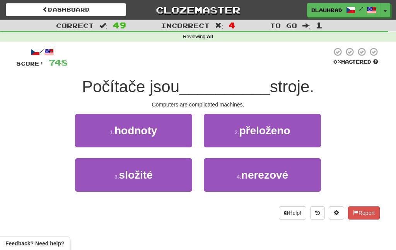
click at [158, 183] on button "3 . složité" at bounding box center [133, 175] width 117 height 34
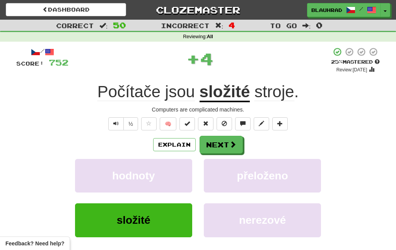
click at [229, 148] on span at bounding box center [232, 144] width 7 height 7
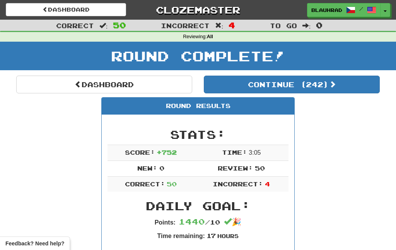
click at [170, 92] on link "Dashboard" at bounding box center [104, 85] width 176 height 18
